Goal: Transaction & Acquisition: Book appointment/travel/reservation

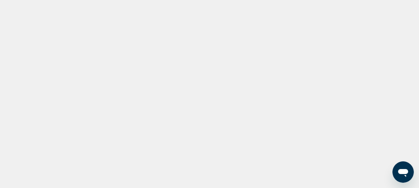
click at [19, 80] on div "Main content" at bounding box center [209, 100] width 419 height 200
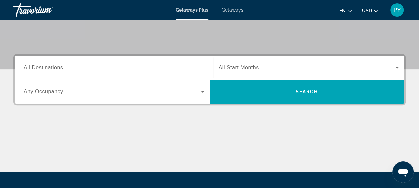
scroll to position [131, 0]
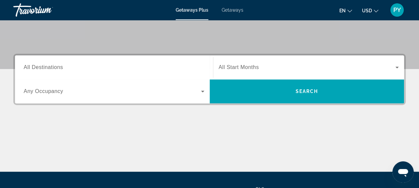
click at [80, 90] on span "Search widget" at bounding box center [112, 91] width 177 height 8
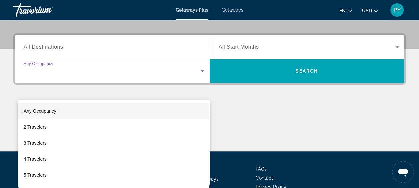
scroll to position [163, 0]
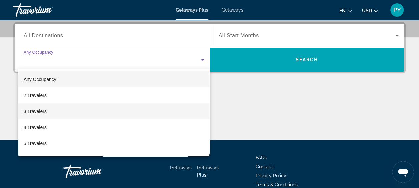
click at [49, 111] on mat-option "3 Travelers" at bounding box center [113, 111] width 191 height 16
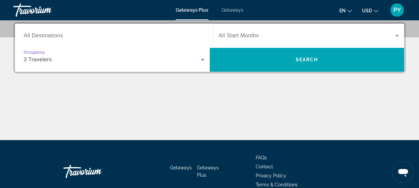
click at [263, 39] on span "Search widget" at bounding box center [307, 36] width 177 height 8
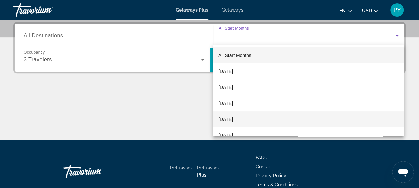
click at [233, 117] on span "January 2026" at bounding box center [225, 119] width 15 height 8
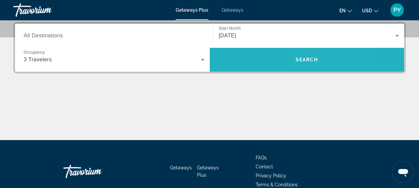
click at [304, 52] on span "Search widget" at bounding box center [307, 60] width 195 height 16
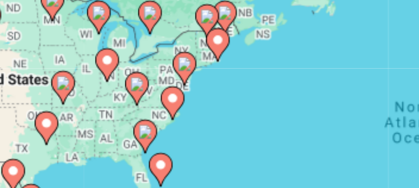
scroll to position [43, 0]
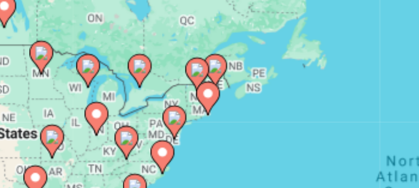
drag, startPoint x: 117, startPoint y: 92, endPoint x: 113, endPoint y: 105, distance: 12.8
click at [113, 108] on div "To activate drag with keyboard, press Alt + Enter. Once in keyboard drag state,…" at bounding box center [209, 124] width 392 height 200
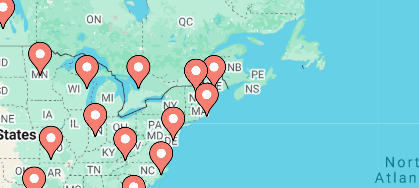
click at [111, 98] on image "Main content" at bounding box center [111, 98] width 4 height 4
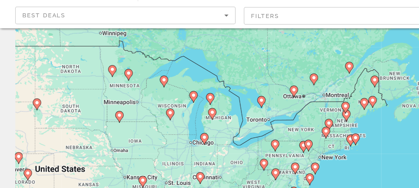
scroll to position [42, 0]
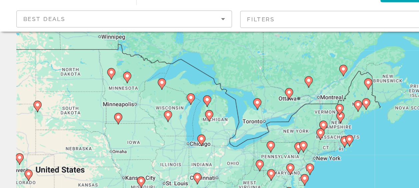
click at [210, 118] on image "Main content" at bounding box center [210, 118] width 4 height 4
type input "**********"
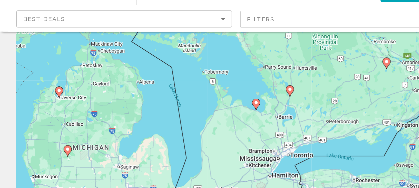
scroll to position [42, 0]
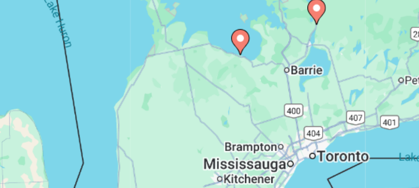
drag, startPoint x: 211, startPoint y: 126, endPoint x: 204, endPoint y: 101, distance: 25.2
click at [204, 101] on div "To navigate, press the arrow keys. To activate drag with keyboard, press Alt + …" at bounding box center [209, 125] width 392 height 200
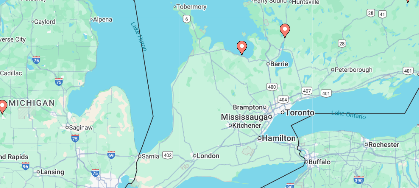
scroll to position [41, 0]
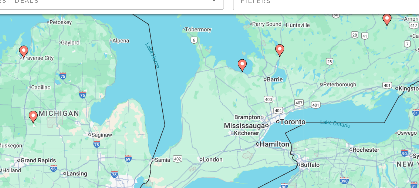
click at [204, 95] on image "Main content" at bounding box center [203, 96] width 4 height 4
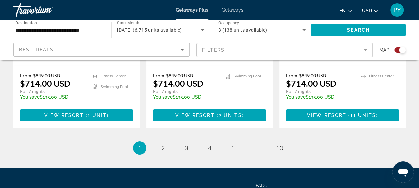
scroll to position [1146, 0]
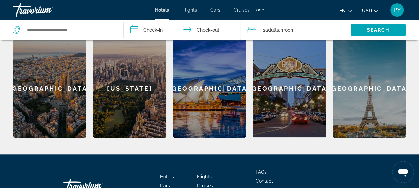
scroll to position [210, 0]
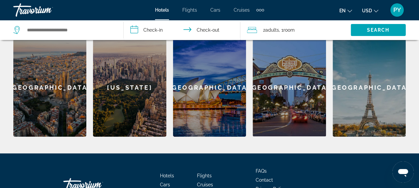
click at [49, 88] on div "[GEOGRAPHIC_DATA]" at bounding box center [49, 87] width 73 height 98
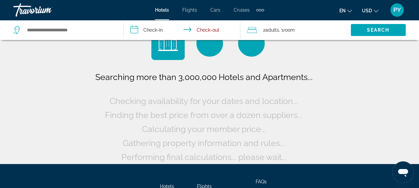
scroll to position [28, 0]
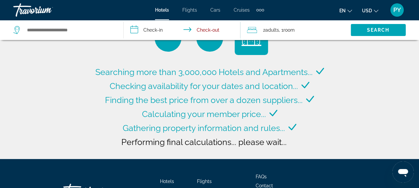
type input "**********"
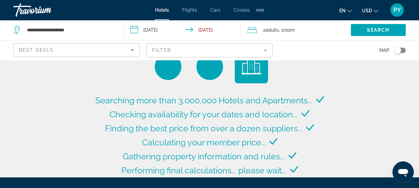
click at [261, 29] on div "2 Adult Adults , 1 Room rooms" at bounding box center [299, 29] width 104 height 9
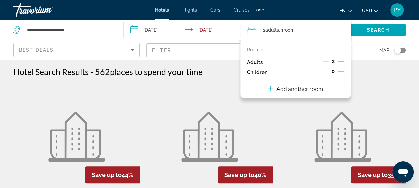
click at [339, 72] on icon "Increment children" at bounding box center [341, 72] width 6 height 8
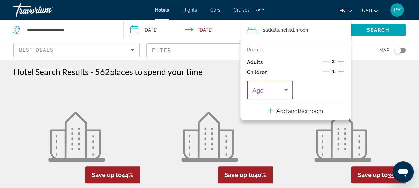
click at [283, 91] on icon "Travelers: 2 adults, 1 child" at bounding box center [286, 90] width 8 height 8
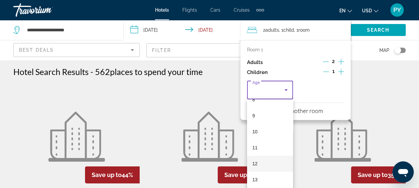
scroll to position [141, 0]
click at [251, 161] on mat-option "12" at bounding box center [270, 161] width 46 height 16
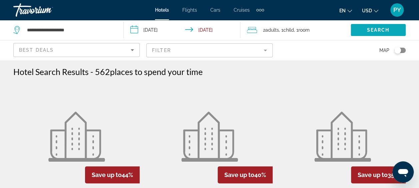
click at [384, 31] on span "Search" at bounding box center [378, 29] width 23 height 5
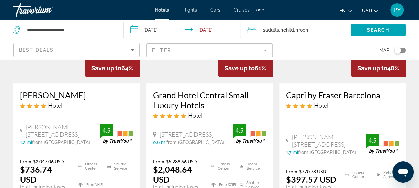
scroll to position [105, 0]
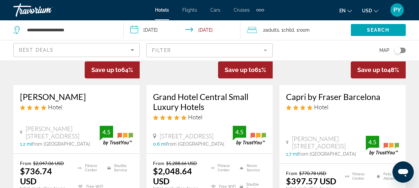
click at [163, 32] on input "**********" at bounding box center [184, 31] width 120 height 22
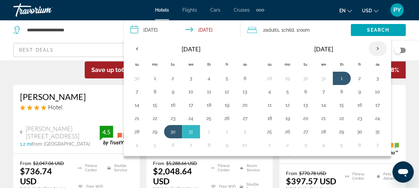
click at [373, 46] on th "Next month" at bounding box center [378, 48] width 18 height 15
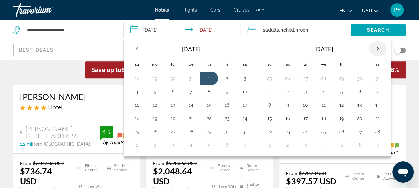
click at [373, 46] on th "Next month" at bounding box center [378, 48] width 18 height 15
click at [244, 104] on button "14" at bounding box center [245, 104] width 11 height 9
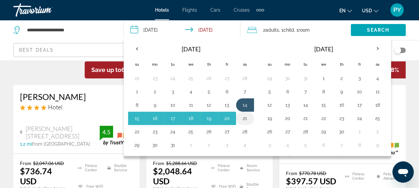
click at [243, 115] on button "21" at bounding box center [245, 118] width 11 height 9
type input "**********"
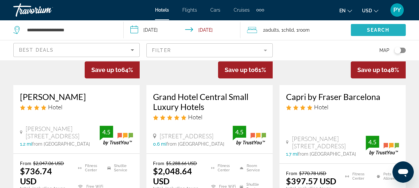
click at [377, 33] on span "Search widget" at bounding box center [378, 30] width 55 height 16
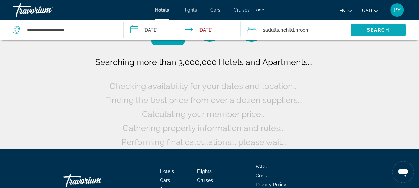
click at [377, 33] on span "Search widget" at bounding box center [378, 30] width 55 height 16
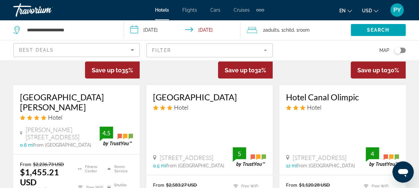
scroll to position [632, 0]
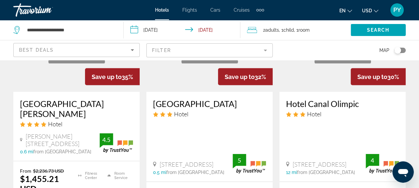
click at [296, 101] on h3 "Hotel Canal Olimpic" at bounding box center [342, 104] width 113 height 10
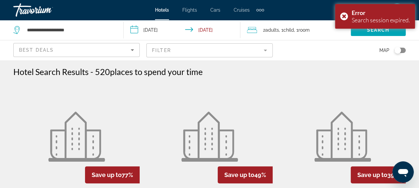
click at [171, 29] on input "**********" at bounding box center [184, 31] width 120 height 22
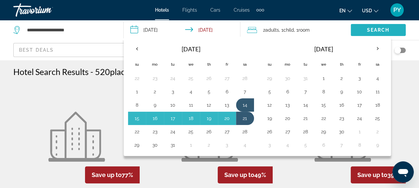
click at [377, 29] on span "Search" at bounding box center [378, 29] width 23 height 5
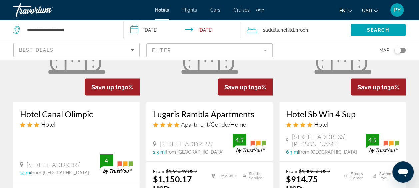
scroll to position [559, 0]
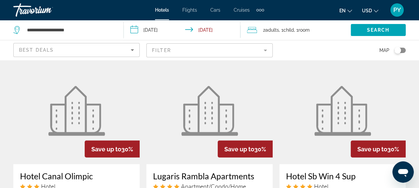
click at [374, 11] on button "USD USD ($) MXN (Mex$) CAD (Can$) GBP (£) EUR (€) AUD (A$) NZD (NZ$) CNY (CN¥)" at bounding box center [370, 11] width 16 height 10
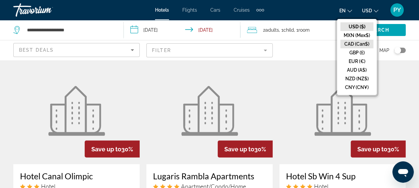
click at [361, 42] on button "CAD (Can$)" at bounding box center [356, 44] width 33 height 9
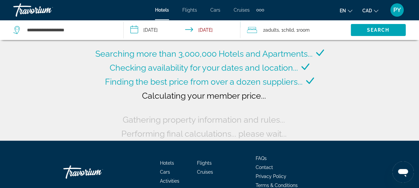
scroll to position [46, 0]
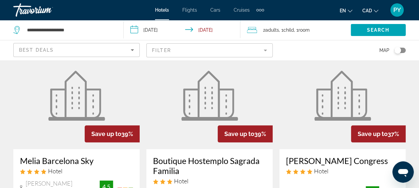
scroll to position [267, 0]
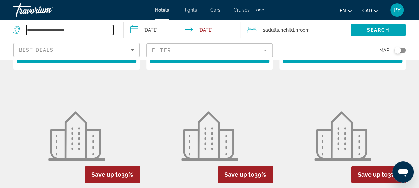
click at [99, 29] on input "**********" at bounding box center [69, 30] width 87 height 10
drag, startPoint x: 88, startPoint y: 27, endPoint x: 11, endPoint y: 16, distance: 77.5
click at [75, 28] on input "Search widget" at bounding box center [69, 30] width 87 height 10
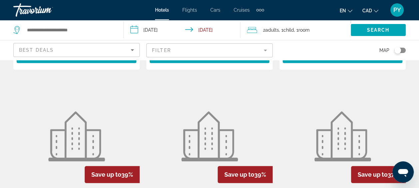
click at [17, 28] on icon "Search widget" at bounding box center [17, 30] width 8 height 8
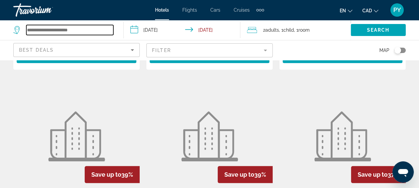
click at [95, 29] on input "Search widget" at bounding box center [69, 30] width 87 height 10
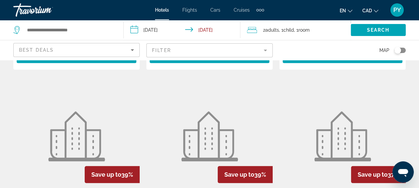
click at [130, 48] on icon "Sort by" at bounding box center [132, 50] width 8 height 8
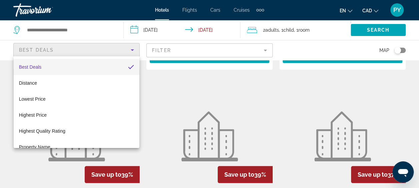
click at [73, 66] on mat-option "Best Deals" at bounding box center [77, 67] width 126 height 16
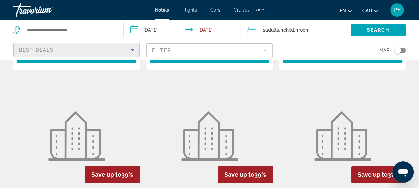
click at [134, 49] on icon "Sort by" at bounding box center [132, 50] width 8 height 8
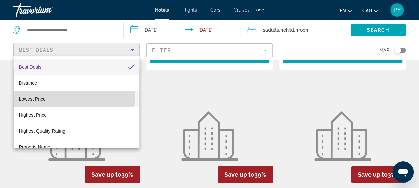
click at [51, 96] on mat-option "Lowest Price" at bounding box center [77, 99] width 126 height 16
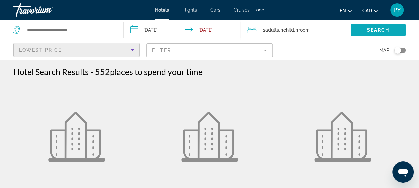
click at [369, 30] on span "Search" at bounding box center [378, 29] width 23 height 5
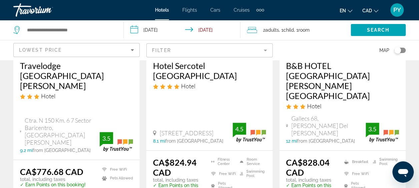
scroll to position [138, 0]
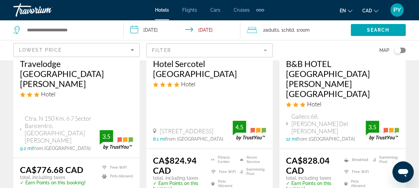
click at [174, 67] on h3 "Hotel Sercotel [GEOGRAPHIC_DATA]" at bounding box center [209, 69] width 113 height 20
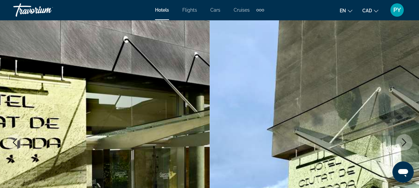
scroll to position [9, 0]
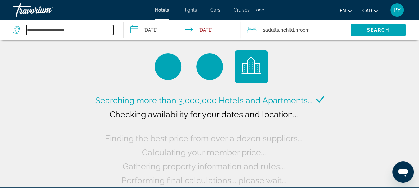
click at [95, 28] on input "**********" at bounding box center [69, 30] width 87 height 10
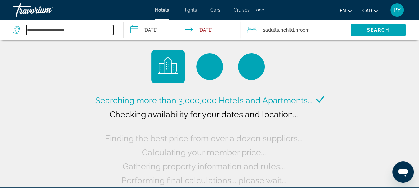
drag, startPoint x: 81, startPoint y: 29, endPoint x: 0, endPoint y: 12, distance: 82.6
click at [0, 12] on html "**********" at bounding box center [209, 94] width 419 height 188
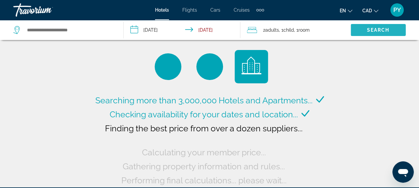
click at [369, 27] on span "Search widget" at bounding box center [378, 30] width 55 height 16
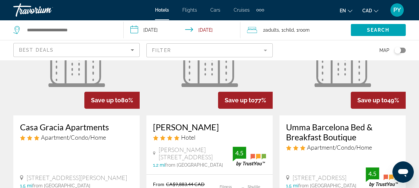
scroll to position [78, 0]
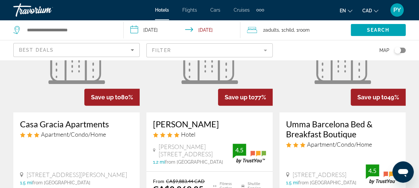
click at [288, 43] on div "Map" at bounding box center [342, 50] width 126 height 20
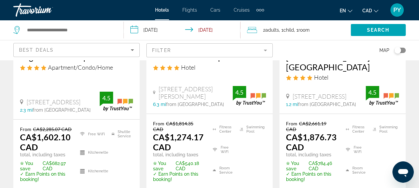
scroll to position [1070, 0]
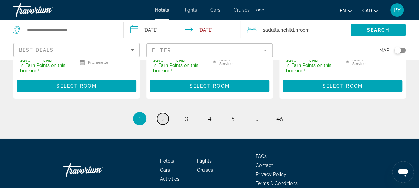
click at [166, 113] on link "page 2" at bounding box center [163, 119] width 12 height 12
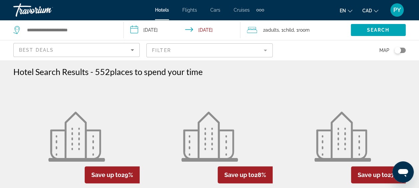
click at [166, 86] on figure "Main content" at bounding box center [209, 136] width 126 height 107
